Goal: Communication & Community: Answer question/provide support

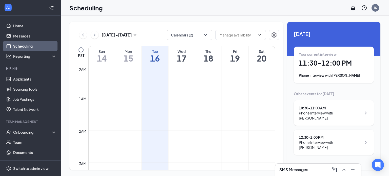
scroll to position [249, 0]
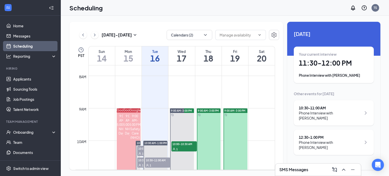
click at [333, 73] on div "Phone Interview with [PERSON_NAME]" at bounding box center [334, 75] width 70 height 5
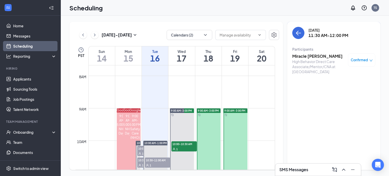
click at [304, 57] on h3 "Miracle [PERSON_NAME]" at bounding box center [318, 56] width 53 height 6
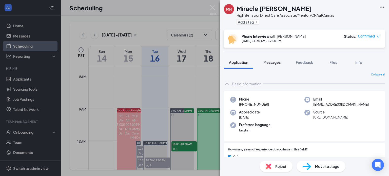
click at [274, 65] on button "Messages" at bounding box center [271, 62] width 27 height 13
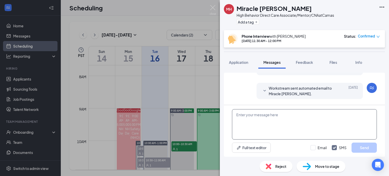
click at [274, 127] on textarea at bounding box center [304, 124] width 145 height 30
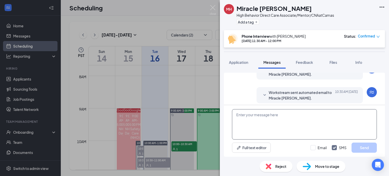
paste textarea "Hello [insert name here], My name is [GEOGRAPHIC_DATA]. I am the Administrative…"
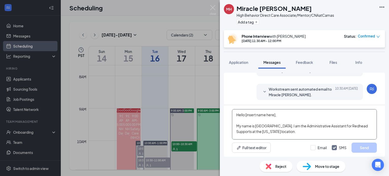
scroll to position [50, 0]
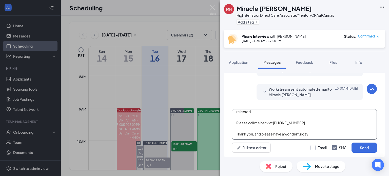
type textarea "Hello [insert name here], My name is [GEOGRAPHIC_DATA]. I am the Administrative…"
click at [315, 148] on input "Email" at bounding box center [319, 147] width 16 height 5
checkbox input "true"
click at [303, 134] on textarea "Hello [insert name here], My name is [GEOGRAPHIC_DATA]. I am the Administrative…" at bounding box center [304, 124] width 145 height 30
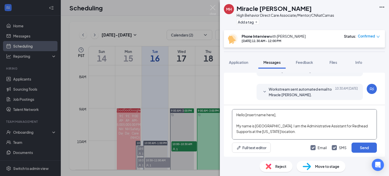
drag, startPoint x: 279, startPoint y: 114, endPoint x: 245, endPoint y: 116, distance: 34.5
click at [245, 116] on textarea "Hello [insert name here], My name is [GEOGRAPHIC_DATA]. I am the Administrative…" at bounding box center [304, 124] width 145 height 30
click at [259, 119] on textarea "Hello Miracle, My name is [GEOGRAPHIC_DATA]. I am the Administrative Assistant …" at bounding box center [304, 124] width 145 height 30
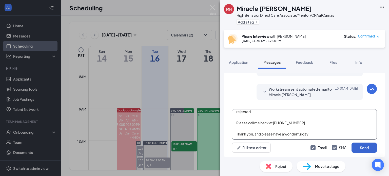
type textarea "Hello Miracle, My name is [GEOGRAPHIC_DATA]. I am the Administrative Assistant …"
click at [369, 150] on button "Send" at bounding box center [364, 148] width 25 height 10
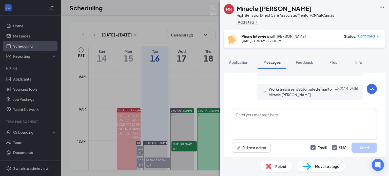
scroll to position [422, 0]
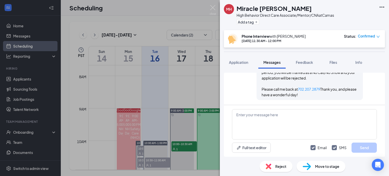
click at [383, 72] on div "Load earlier interactions (about 12 more) Workstream sent automated email to Mi…" at bounding box center [304, 113] width 169 height 88
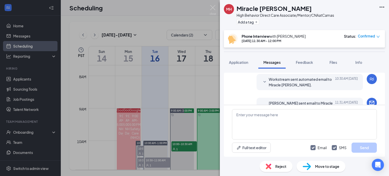
scroll to position [213, 0]
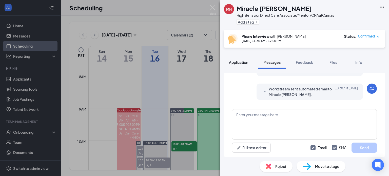
click at [241, 67] on button "Application" at bounding box center [238, 62] width 29 height 13
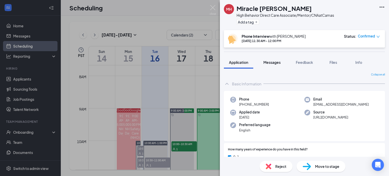
click at [277, 63] on span "Messages" at bounding box center [271, 62] width 17 height 5
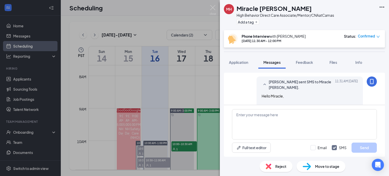
scroll to position [294, 0]
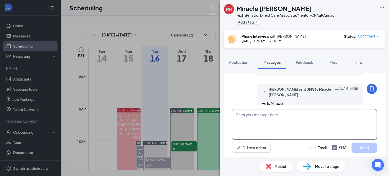
click at [292, 127] on textarea at bounding box center [304, 124] width 145 height 30
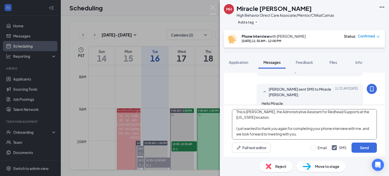
scroll to position [22, 0]
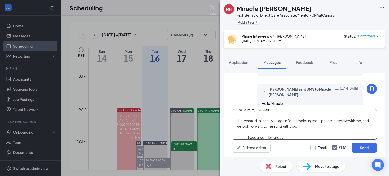
type textarea "Hello Miracle, This is [PERSON_NAME], the Administrative Assistant for Redhead …"
click at [313, 149] on input "Email" at bounding box center [319, 147] width 16 height 5
checkbox input "true"
click at [317, 128] on textarea "Hello Miracle, This is [PERSON_NAME], the Administrative Assistant for Redhead …" at bounding box center [304, 124] width 145 height 30
click at [348, 126] on textarea "Hello Miracle, This is [PERSON_NAME], the Administrative Assistant for Redhead …" at bounding box center [304, 124] width 145 height 30
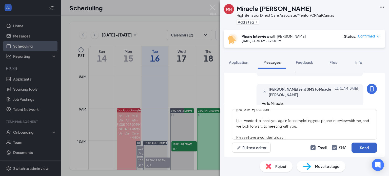
click at [366, 146] on button "Send" at bounding box center [364, 148] width 25 height 10
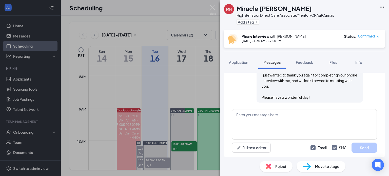
scroll to position [540, 0]
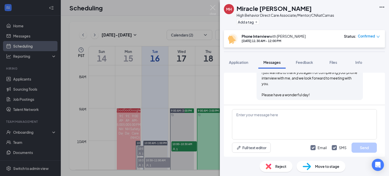
click at [311, 167] on div "Move to stage" at bounding box center [321, 166] width 49 height 11
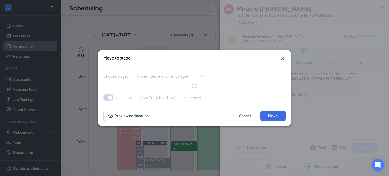
type input "Onsite Interview (next stage)"
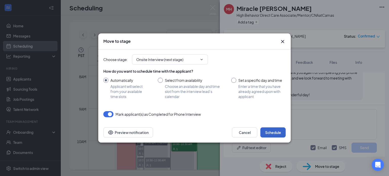
click at [270, 130] on button "Schedule" at bounding box center [272, 132] width 25 height 10
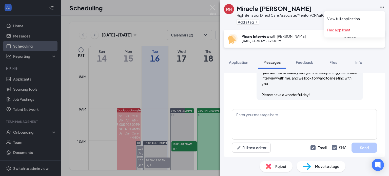
click at [384, 8] on icon "Ellipses" at bounding box center [382, 7] width 6 height 6
click at [357, 19] on link "View full application" at bounding box center [354, 18] width 55 height 5
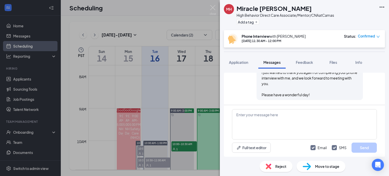
click at [213, 6] on img at bounding box center [213, 10] width 6 height 10
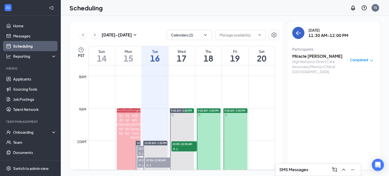
click at [299, 37] on button "back-button" at bounding box center [298, 33] width 12 height 12
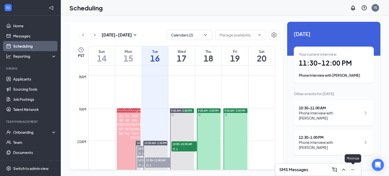
click at [356, 171] on icon "Minimize" at bounding box center [353, 170] width 6 height 6
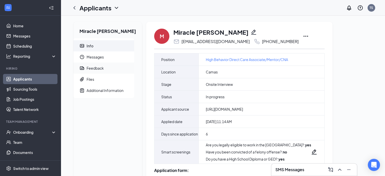
click at [107, 68] on span "Feedback" at bounding box center [109, 68] width 44 height 11
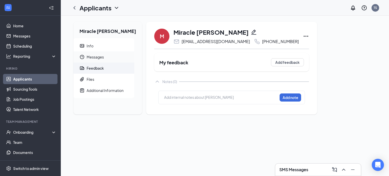
click at [113, 55] on span "Messages" at bounding box center [109, 56] width 44 height 11
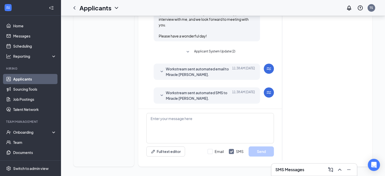
scroll to position [442, 0]
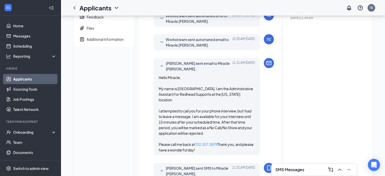
scroll to position [57, 0]
click at [92, 23] on span "Files" at bounding box center [109, 28] width 44 height 11
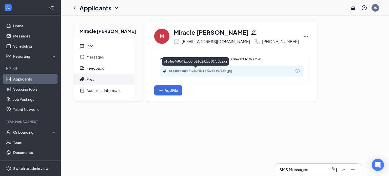
click at [192, 72] on div "e154ee468e4213b0fb11d232eb80733b.jpg" at bounding box center [204, 71] width 71 height 4
